Goal: Navigation & Orientation: Find specific page/section

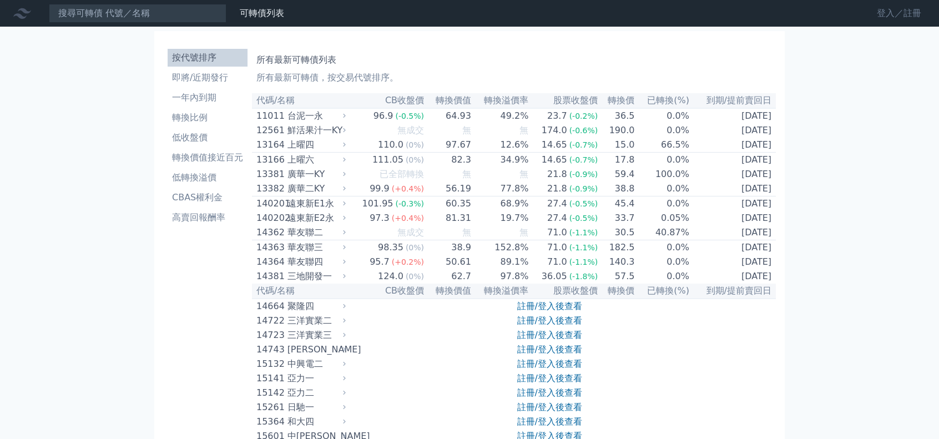
click at [635, 17] on link "登入／註冊" at bounding box center [899, 13] width 62 height 18
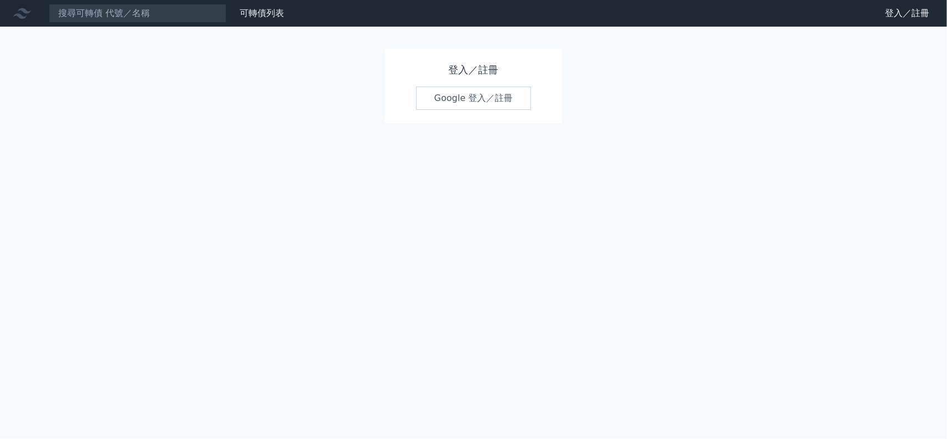
click at [508, 110] on link "Google 登入／註冊" at bounding box center [473, 98] width 115 height 23
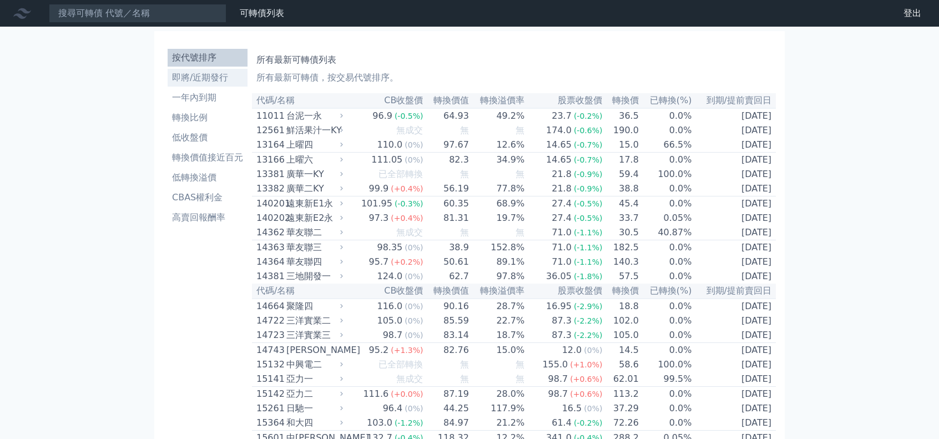
click at [168, 84] on li "即將/近期發行" at bounding box center [208, 77] width 80 height 13
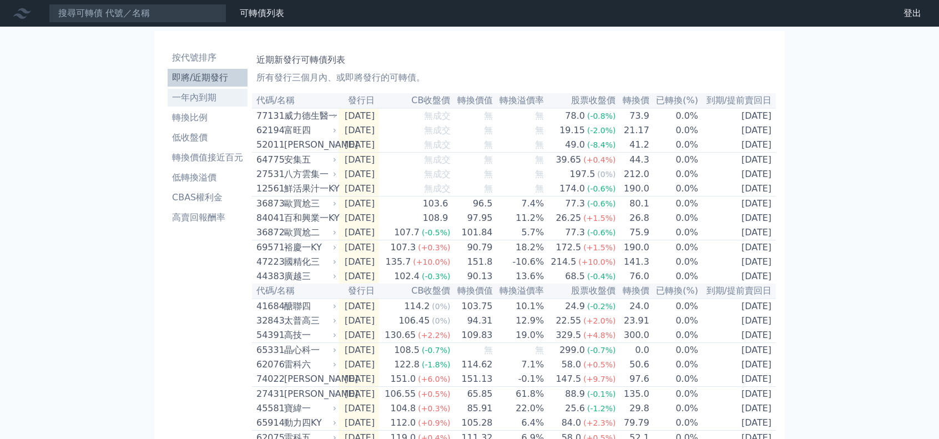
click at [168, 104] on li "一年內到期" at bounding box center [208, 97] width 80 height 13
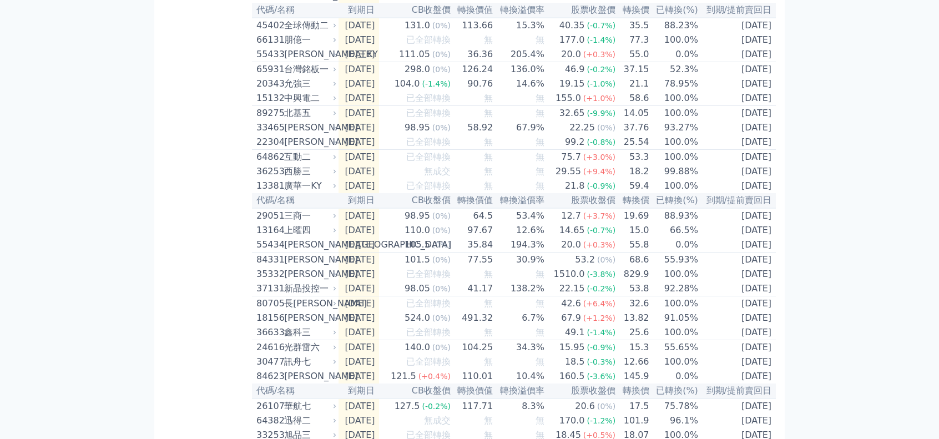
scroll to position [666, 0]
